Goal: Task Accomplishment & Management: Complete application form

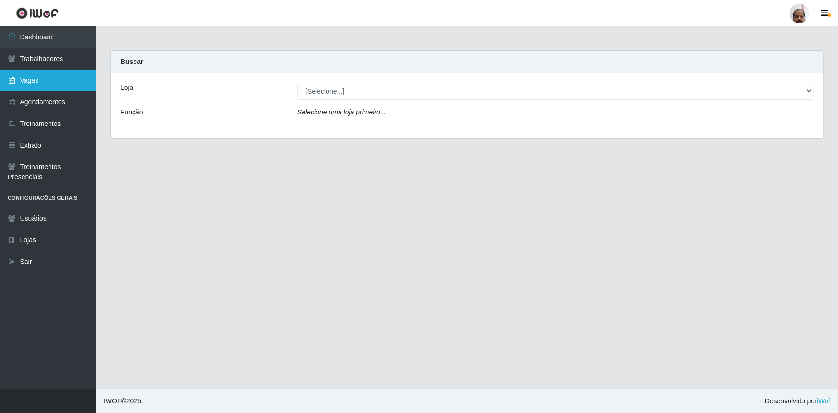
click at [44, 84] on link "Vagas" at bounding box center [48, 81] width 96 height 22
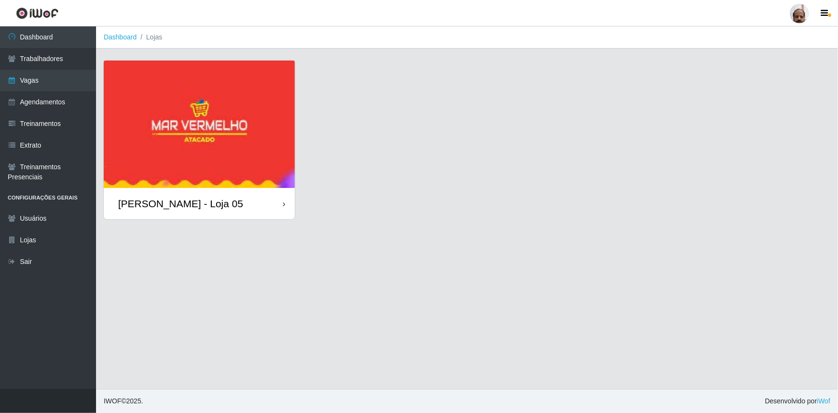
click at [192, 206] on div "[PERSON_NAME] - Loja 05" at bounding box center [180, 203] width 125 height 12
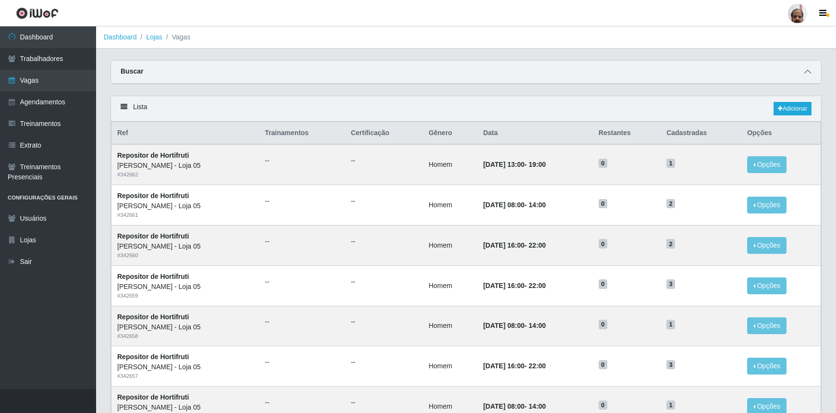
click at [804, 74] on icon at bounding box center [807, 71] width 7 height 7
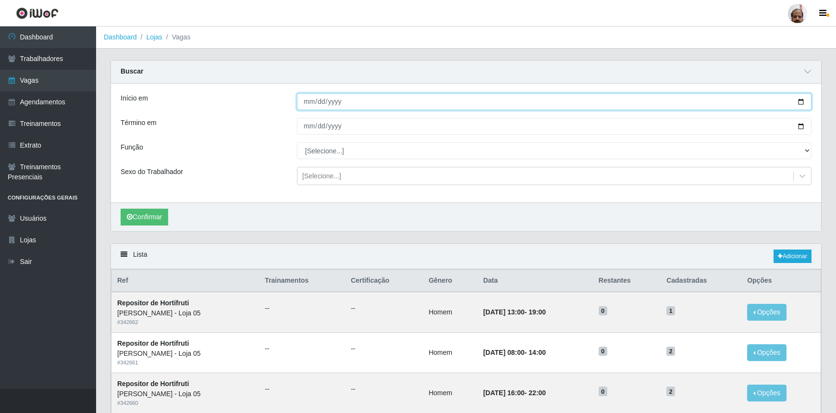
click at [801, 104] on input "Início em" at bounding box center [554, 101] width 515 height 17
type input "[DATE]"
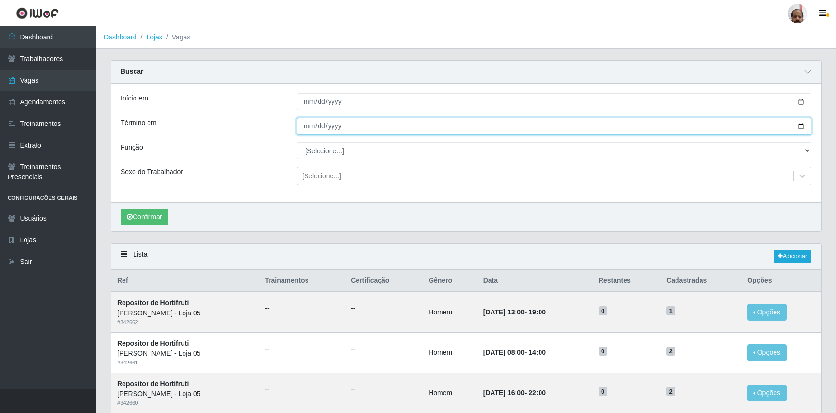
click at [800, 126] on input "Término em" at bounding box center [554, 126] width 515 height 17
type input "[DATE]"
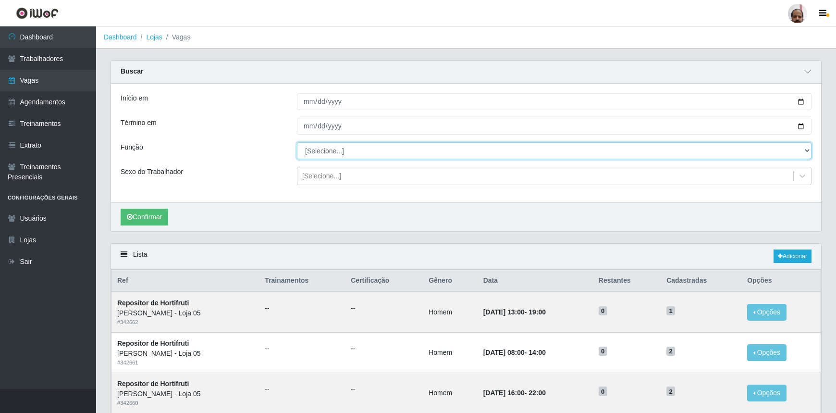
click at [356, 151] on select "[Selecione...] ASG ASG + ASG ++ Auxiliar de Depósito Auxiliar de Depósito + Aux…" at bounding box center [554, 150] width 515 height 17
select select "106"
click at [297, 142] on select "[Selecione...] ASG ASG + ASG ++ Auxiliar de Depósito Auxiliar de Depósito + Aux…" at bounding box center [554, 150] width 515 height 17
click at [327, 178] on div "[Selecione...]" at bounding box center [321, 176] width 39 height 10
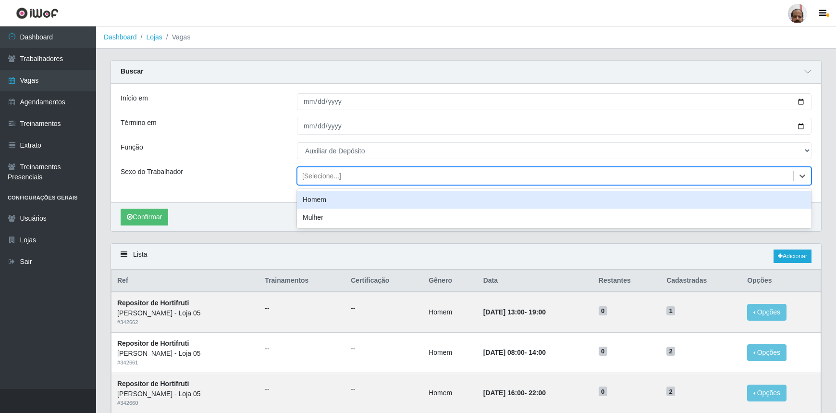
click at [322, 198] on div "Homem" at bounding box center [554, 200] width 515 height 18
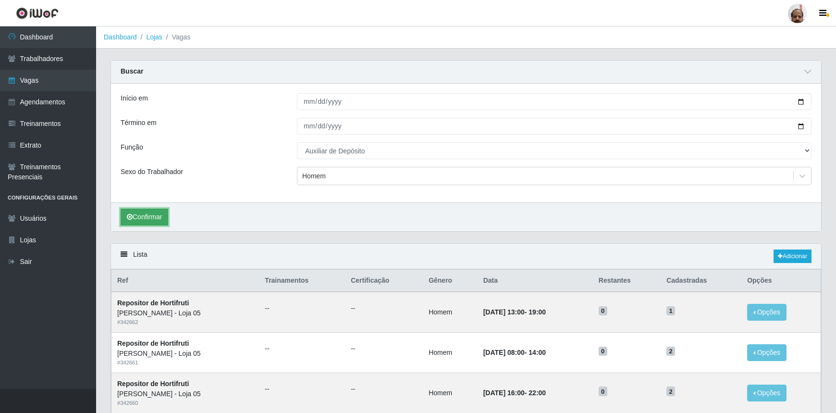
click at [154, 216] on button "Confirmar" at bounding box center [145, 217] width 48 height 17
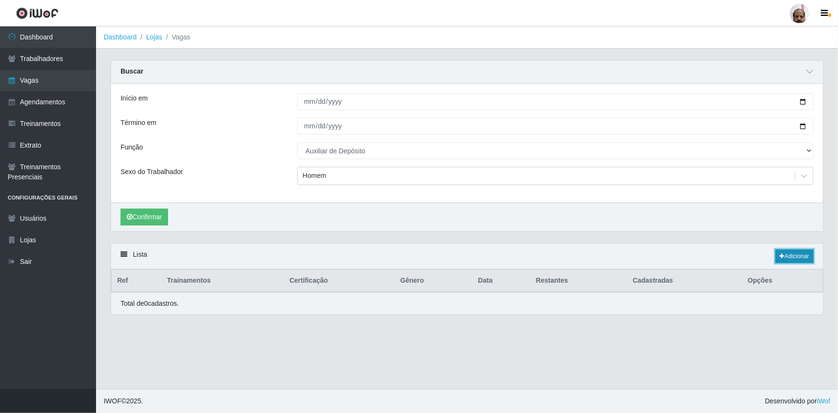
click at [787, 255] on link "Adicionar" at bounding box center [795, 255] width 38 height 13
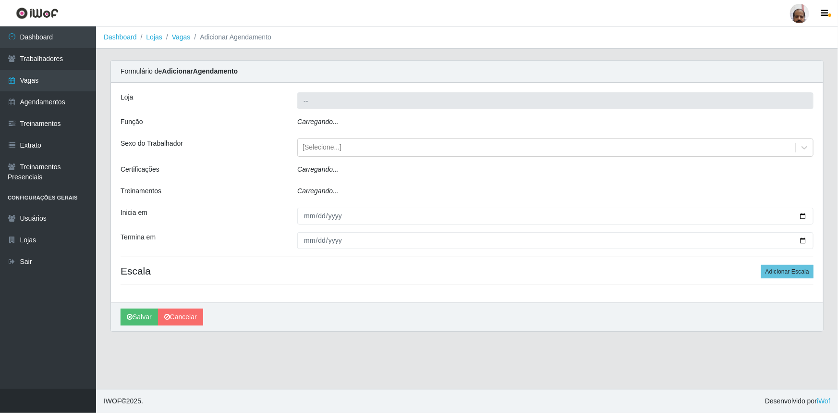
type input "[PERSON_NAME] - Loja 05"
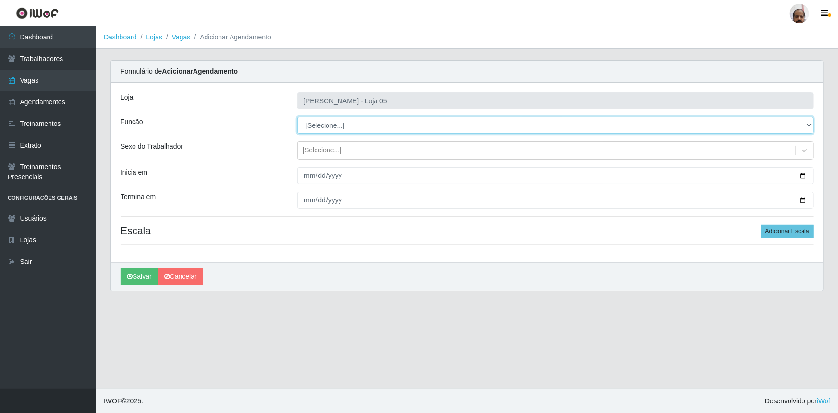
click at [356, 125] on select "[Selecione...] ASG ASG + ASG ++ Auxiliar de Depósito Auxiliar de Depósito + Aux…" at bounding box center [555, 125] width 516 height 17
select select "106"
click at [297, 117] on select "[Selecione...] ASG ASG + ASG ++ Auxiliar de Depósito Auxiliar de Depósito + Aux…" at bounding box center [555, 125] width 516 height 17
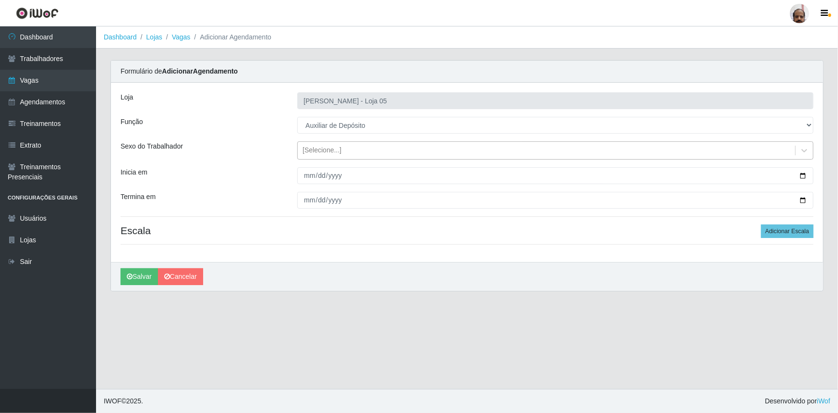
click at [316, 153] on div "[Selecione...]" at bounding box center [322, 151] width 39 height 10
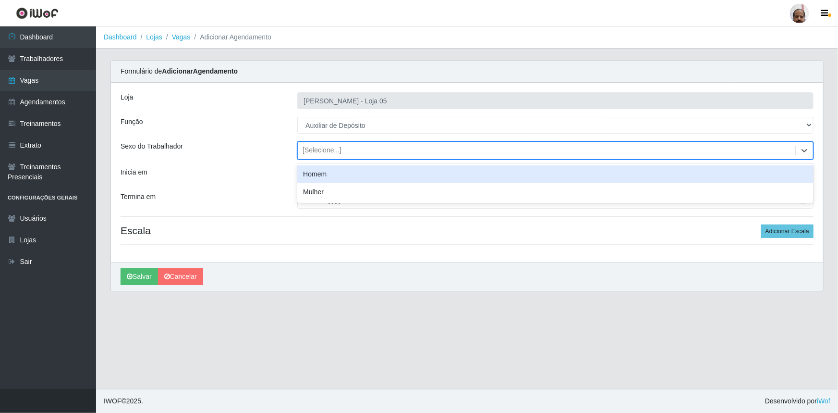
click at [324, 173] on div "Homem" at bounding box center [555, 174] width 516 height 18
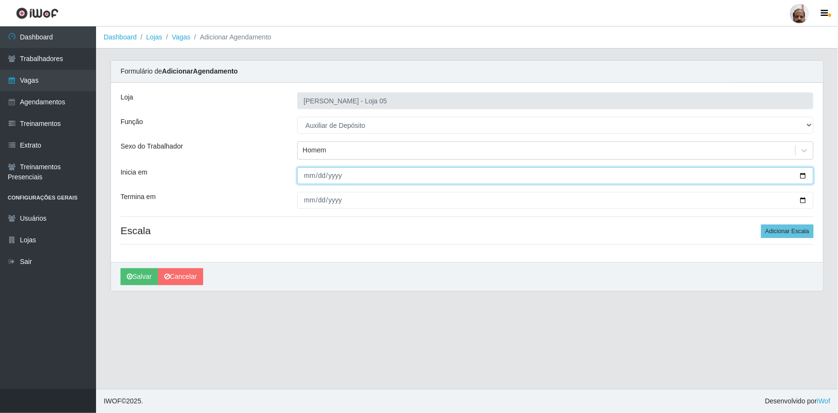
drag, startPoint x: 804, startPoint y: 175, endPoint x: 673, endPoint y: 216, distance: 137.8
click at [804, 176] on input "Inicia em" at bounding box center [555, 175] width 516 height 17
type input "[DATE]"
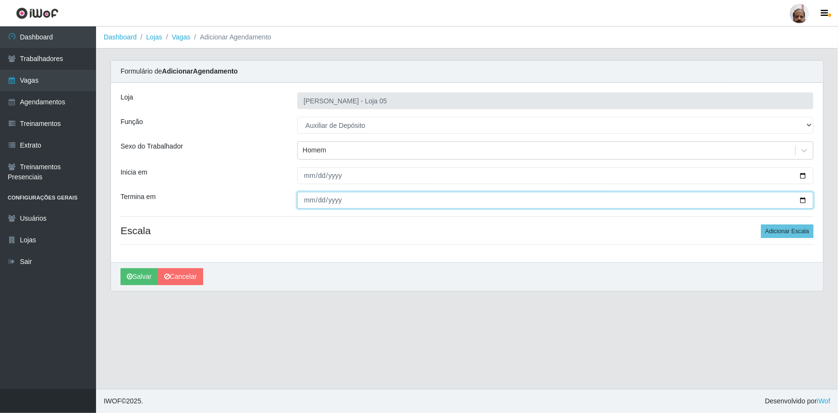
drag, startPoint x: 805, startPoint y: 198, endPoint x: 721, endPoint y: 235, distance: 92.1
click at [805, 198] on input "Termina em" at bounding box center [555, 200] width 516 height 17
type input "[DATE]"
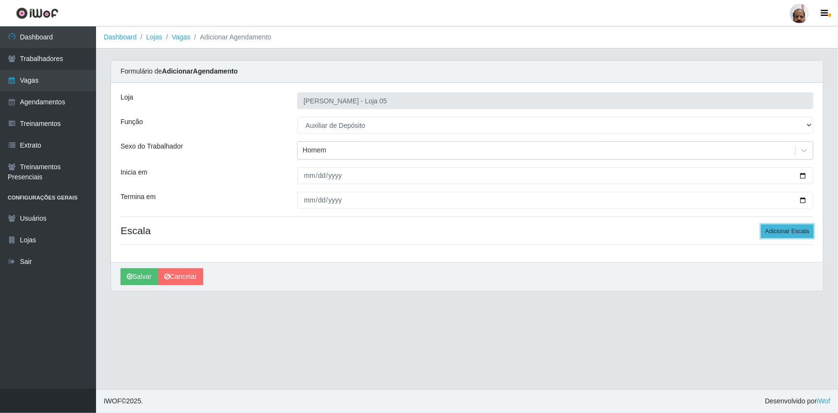
click at [785, 233] on button "Adicionar Escala" at bounding box center [787, 230] width 52 height 13
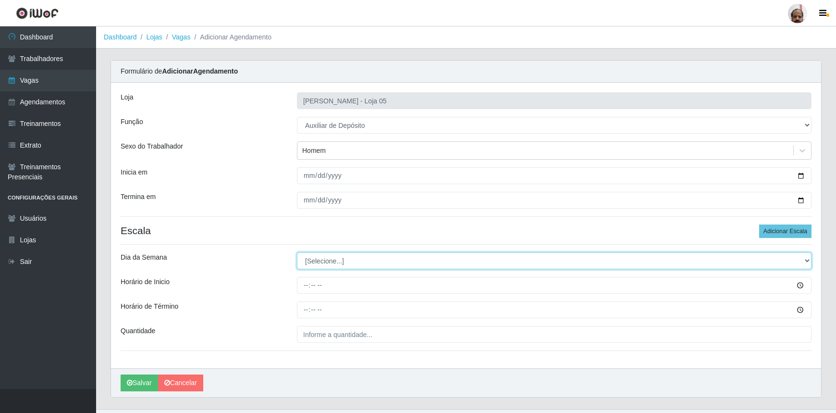
click at [360, 264] on select "[Selecione...] Segunda Terça Quarta Quinta Sexta Sábado Domingo" at bounding box center [554, 260] width 515 height 17
select select "3"
click at [297, 252] on select "[Selecione...] Segunda Terça Quarta Quinta Sexta Sábado Domingo" at bounding box center [554, 260] width 515 height 17
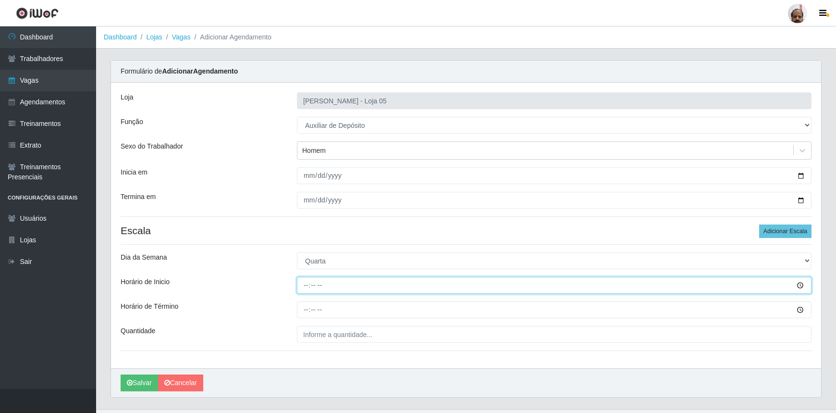
click at [305, 285] on input "Horário de Inicio" at bounding box center [554, 285] width 515 height 17
type input "09:00"
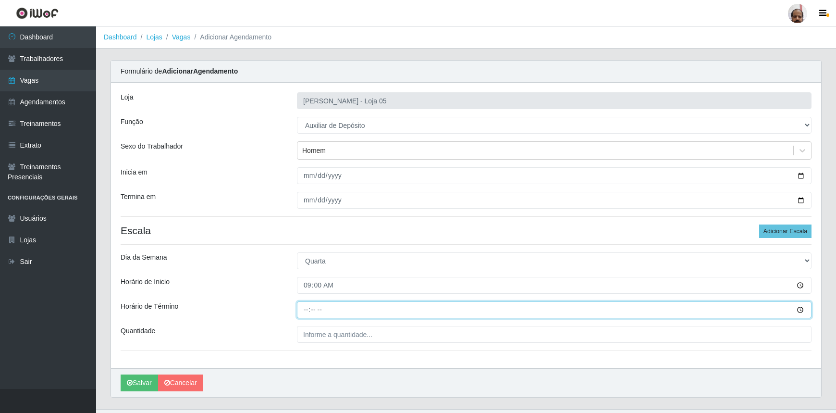
type input "15:00"
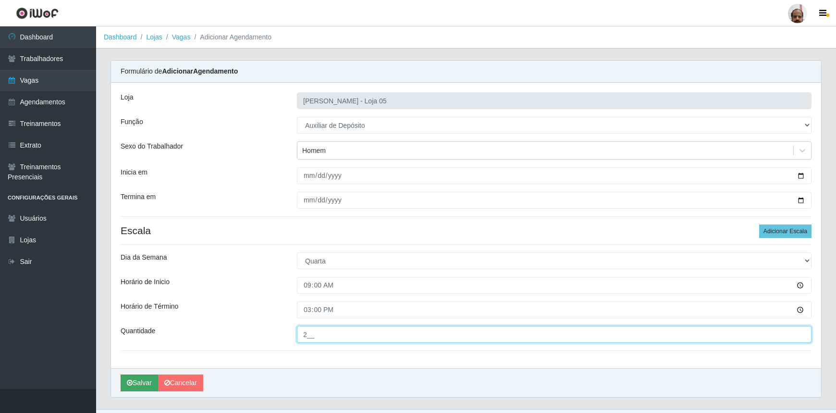
type input "2__"
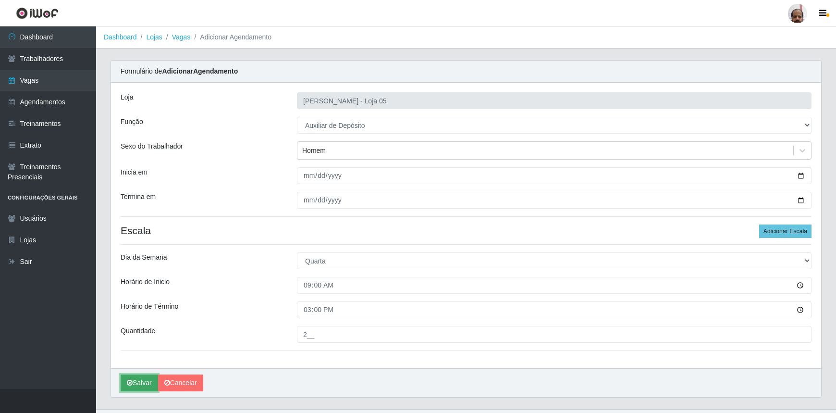
click at [142, 383] on button "Salvar" at bounding box center [139, 382] width 37 height 17
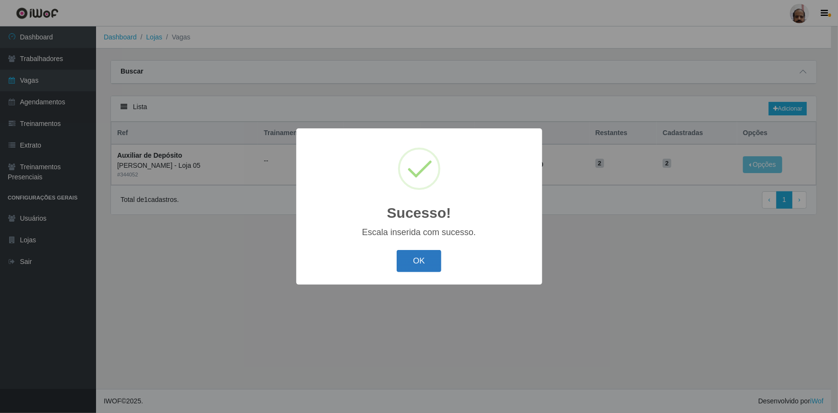
click at [421, 258] on button "OK" at bounding box center [419, 261] width 45 height 23
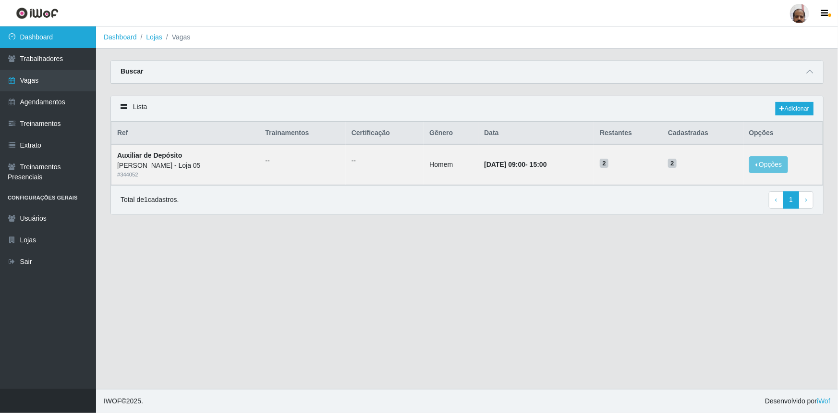
click at [75, 31] on link "Dashboard" at bounding box center [48, 37] width 96 height 22
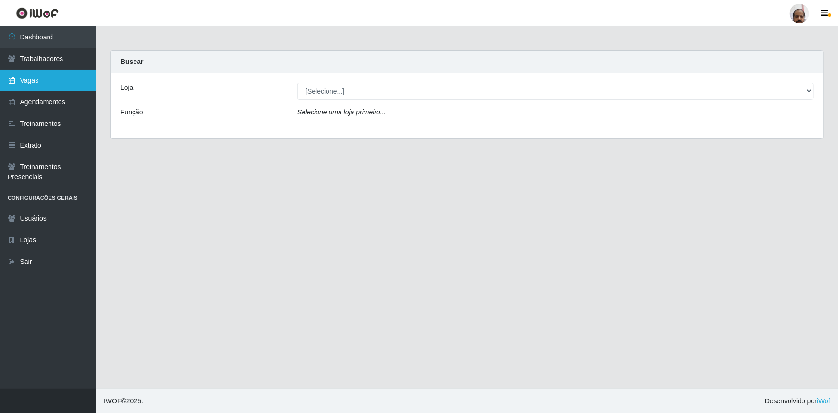
click at [60, 78] on link "Vagas" at bounding box center [48, 81] width 96 height 22
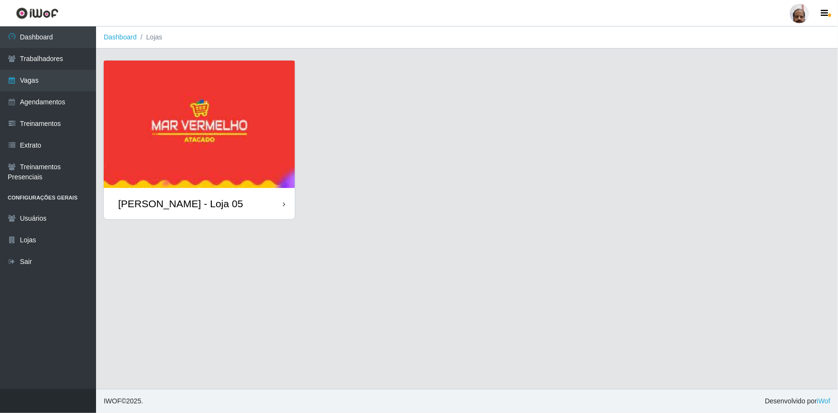
click at [197, 201] on div "[PERSON_NAME] - Loja 05" at bounding box center [180, 203] width 125 height 12
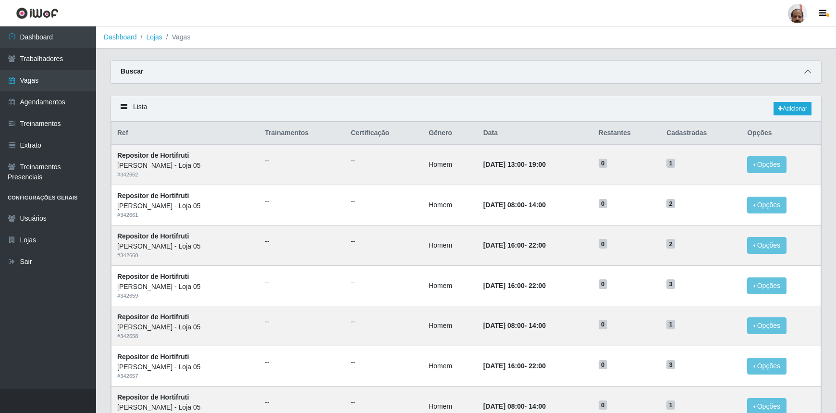
click at [807, 74] on icon at bounding box center [807, 71] width 7 height 7
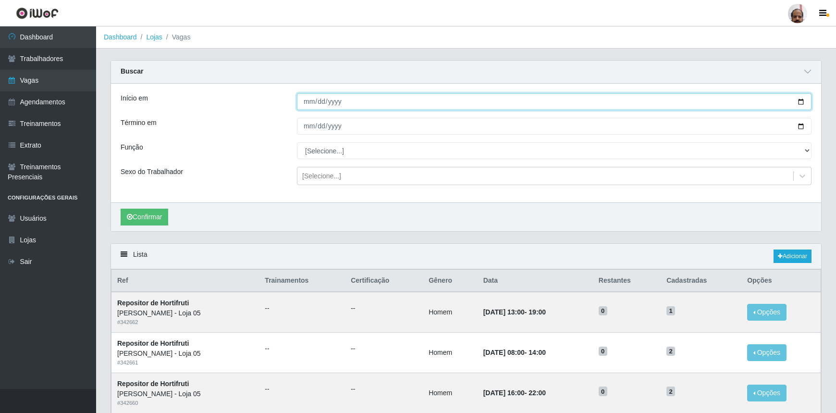
click at [798, 101] on input "Início em" at bounding box center [554, 101] width 515 height 17
type input "[DATE]"
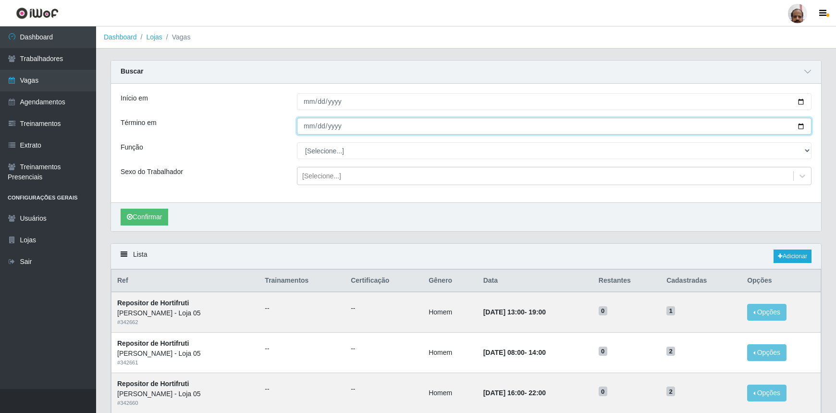
click at [802, 124] on input "Término em" at bounding box center [554, 126] width 515 height 17
type input "[DATE]"
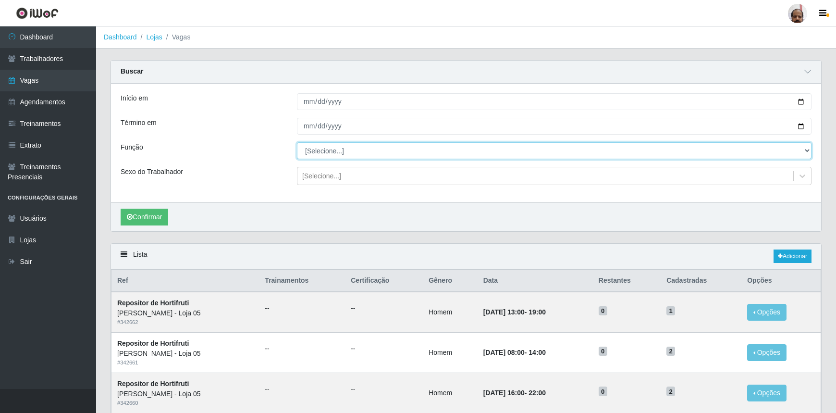
click at [339, 146] on select "[Selecione...] ASG ASG + ASG ++ Auxiliar de Depósito Auxiliar de Depósito + Aux…" at bounding box center [554, 150] width 515 height 17
select select "106"
click at [297, 142] on select "[Selecione...] ASG ASG + ASG ++ Auxiliar de Depósito Auxiliar de Depósito + Aux…" at bounding box center [554, 150] width 515 height 17
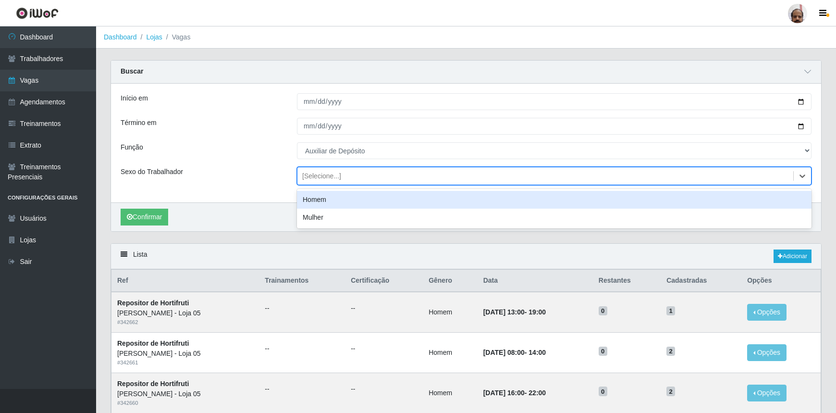
click at [318, 177] on div "[Selecione...]" at bounding box center [321, 176] width 39 height 10
drag, startPoint x: 325, startPoint y: 196, endPoint x: 284, endPoint y: 210, distance: 42.5
click at [325, 197] on div "Homem" at bounding box center [554, 200] width 515 height 18
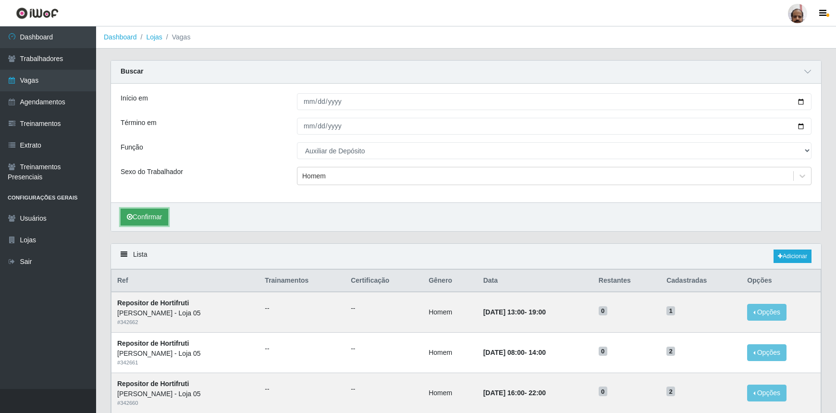
click at [158, 220] on button "Confirmar" at bounding box center [145, 217] width 48 height 17
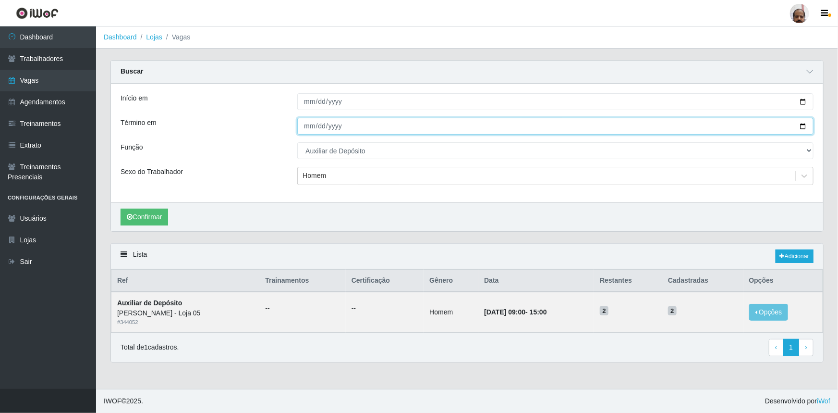
drag, startPoint x: 282, startPoint y: 433, endPoint x: 468, endPoint y: 130, distance: 355.6
click at [468, 130] on input "[DATE]" at bounding box center [555, 126] width 516 height 17
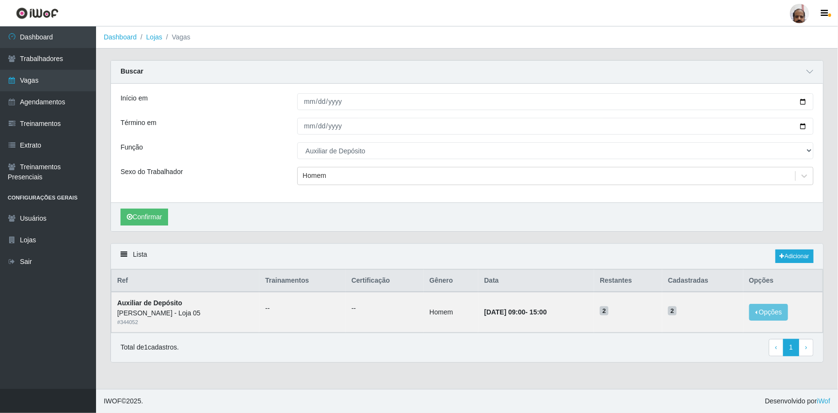
click at [344, 110] on div "Início em [DATE] Término em [DATE] Função [Selecione...] ASG ASG + ASG ++ Auxil…" at bounding box center [467, 143] width 712 height 119
click at [70, 39] on link "Dashboard" at bounding box center [48, 37] width 96 height 22
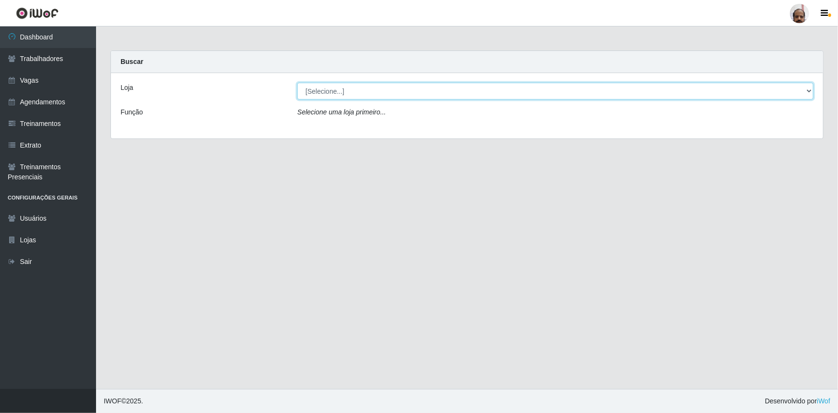
click at [356, 95] on select "[Selecione...] Mar Vermelho - Loja 05" at bounding box center [555, 91] width 516 height 17
select select "252"
click at [297, 83] on select "[Selecione...] Mar Vermelho - Loja 05" at bounding box center [555, 91] width 516 height 17
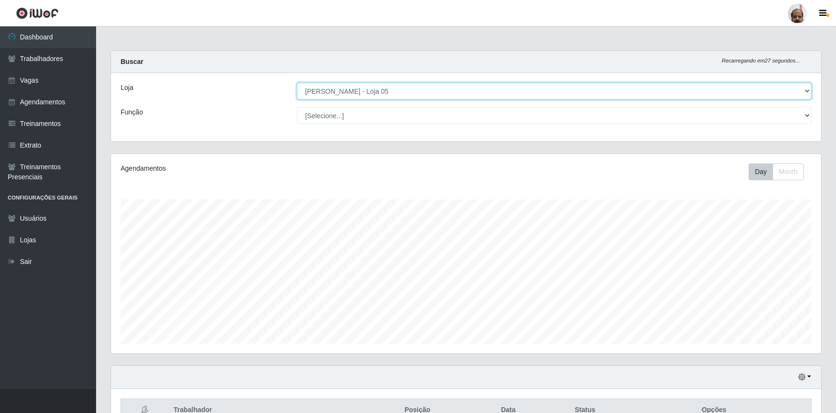
scroll to position [199, 710]
